Goal: Transaction & Acquisition: Purchase product/service

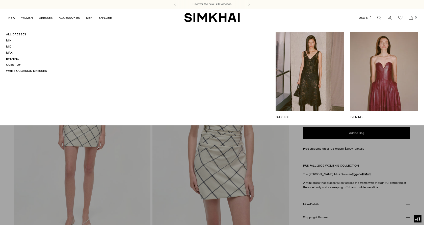
click at [15, 70] on link "White Occasion Dresses" at bounding box center [26, 71] width 41 height 4
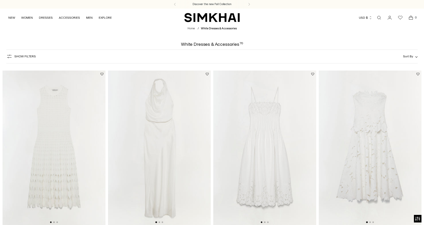
scroll to position [67, 0]
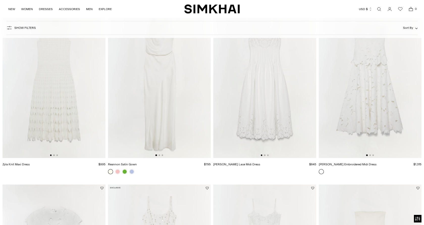
click at [172, 79] on img at bounding box center [159, 81] width 103 height 154
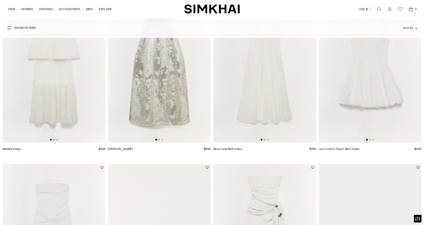
scroll to position [644, 0]
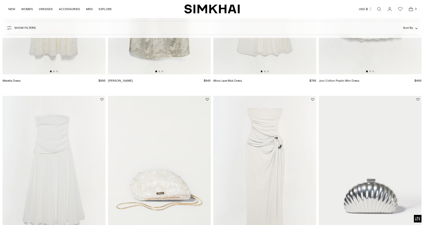
click at [288, 153] on img at bounding box center [264, 173] width 103 height 154
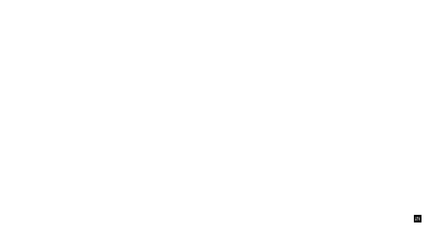
scroll to position [765, 0]
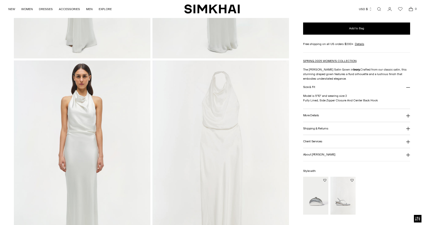
scroll to position [598, 0]
